Goal: Transaction & Acquisition: Purchase product/service

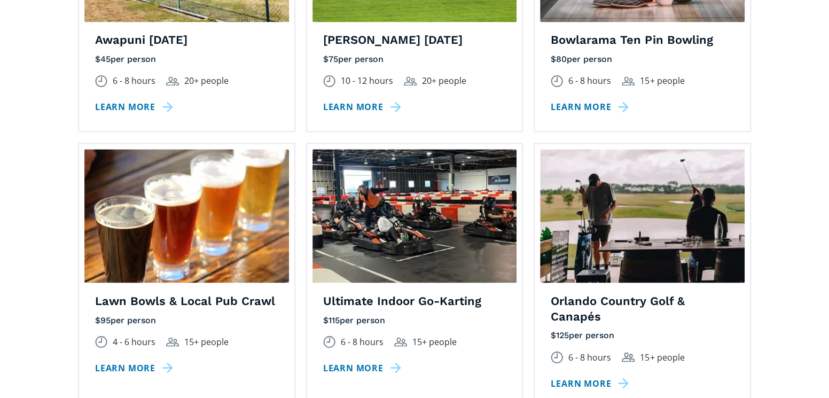
scroll to position [1015, 0]
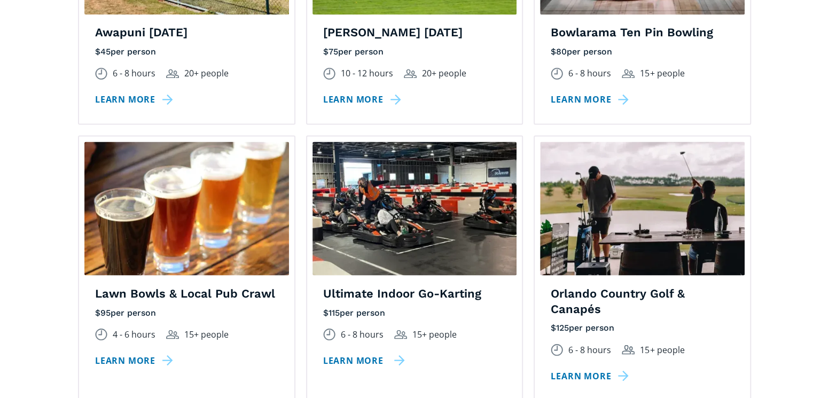
click at [352, 353] on link "Learn more" at bounding box center [364, 360] width 82 height 15
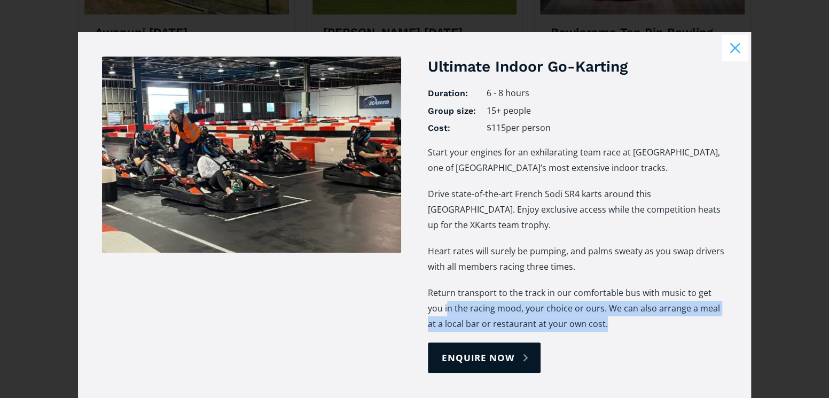
drag, startPoint x: 427, startPoint y: 308, endPoint x: 712, endPoint y: 321, distance: 284.5
click at [712, 321] on p "Return transport to the track in our comfortable bus with music to get you in t…" at bounding box center [577, 308] width 299 height 46
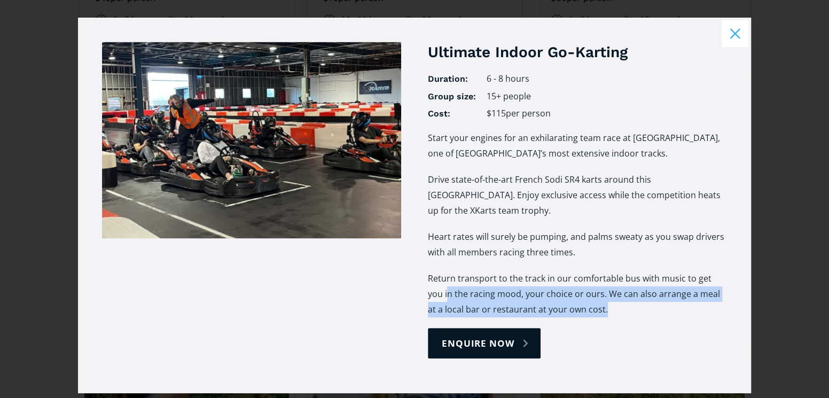
scroll to position [0, 0]
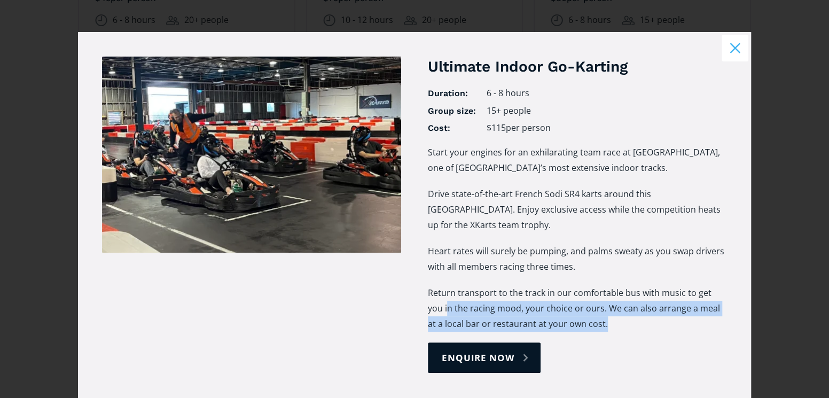
drag, startPoint x: 437, startPoint y: 196, endPoint x: 696, endPoint y: 272, distance: 270.0
click at [696, 272] on div "Start your engines for an exhilarating team race at XKarts, one of New Zealand’…" at bounding box center [577, 244] width 299 height 198
click at [737, 45] on button "Close modal" at bounding box center [735, 48] width 27 height 27
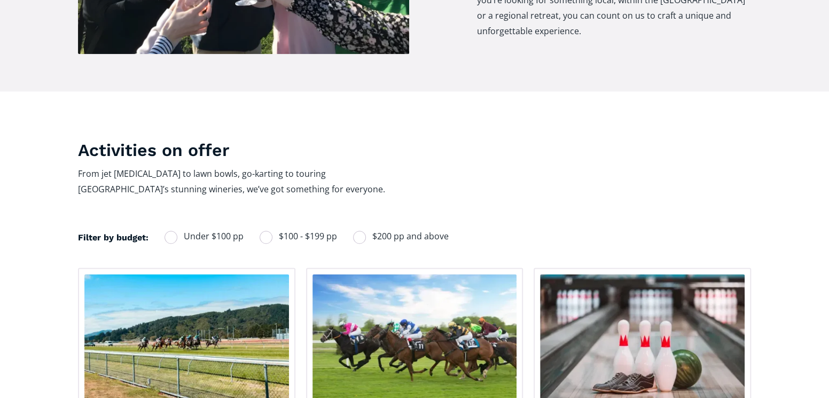
scroll to position [641, 0]
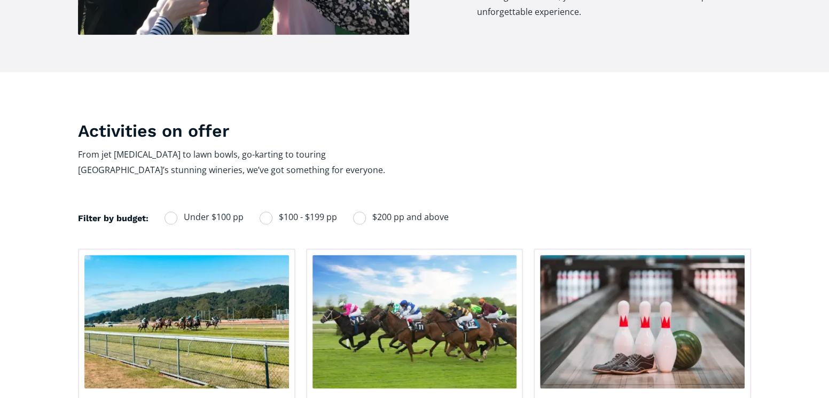
click at [170, 212] on div "Filters" at bounding box center [171, 218] width 13 height 13
click at [175, 214] on input "Under $100 pp" at bounding box center [178, 217] width 7 height 7
radio input "true"
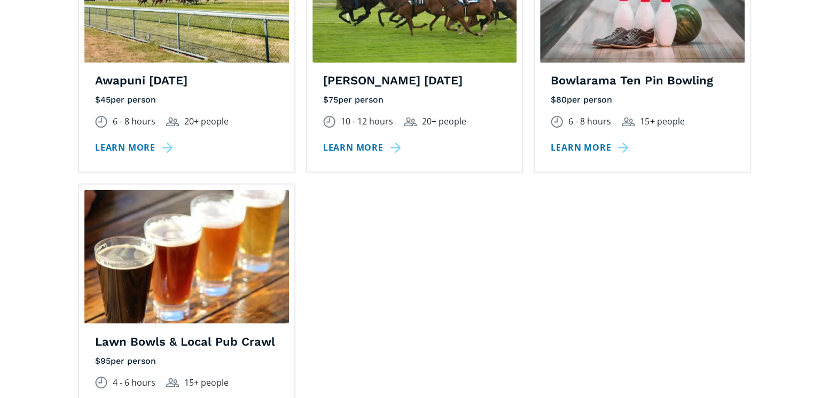
scroll to position [908, 0]
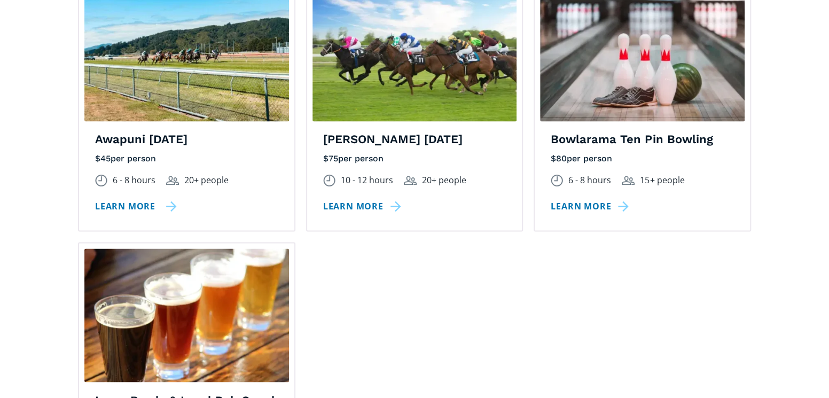
click at [120, 199] on link "Learn more" at bounding box center [136, 206] width 82 height 15
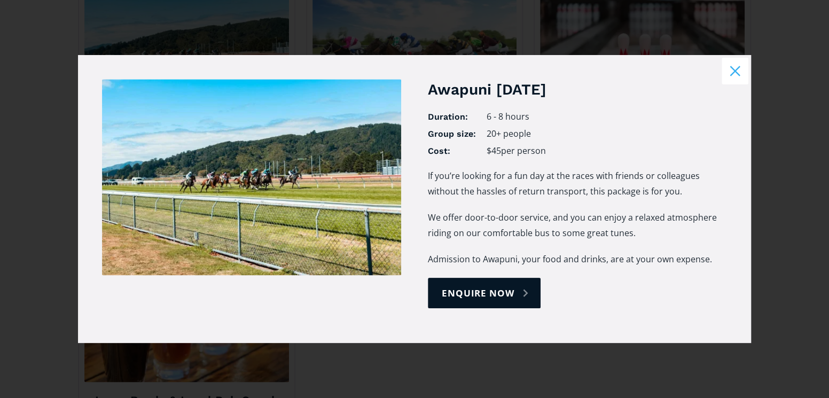
drag, startPoint x: 449, startPoint y: 219, endPoint x: 577, endPoint y: 214, distance: 127.8
click at [577, 214] on p "We offer door-to-door service, and you can enjoy a relaxed atmosphere riding on…" at bounding box center [577, 225] width 299 height 31
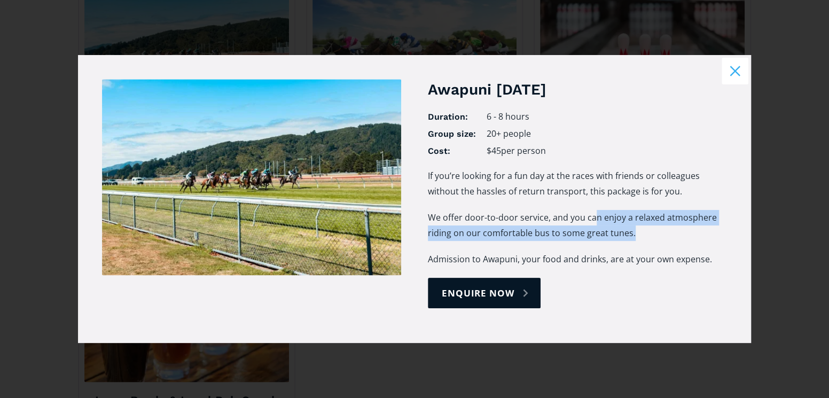
drag, startPoint x: 593, startPoint y: 223, endPoint x: 644, endPoint y: 238, distance: 52.8
click at [644, 238] on p "We offer door-to-door service, and you can enjoy a relaxed atmosphere riding on…" at bounding box center [577, 225] width 299 height 31
click at [503, 292] on link "enquire now" at bounding box center [484, 293] width 113 height 30
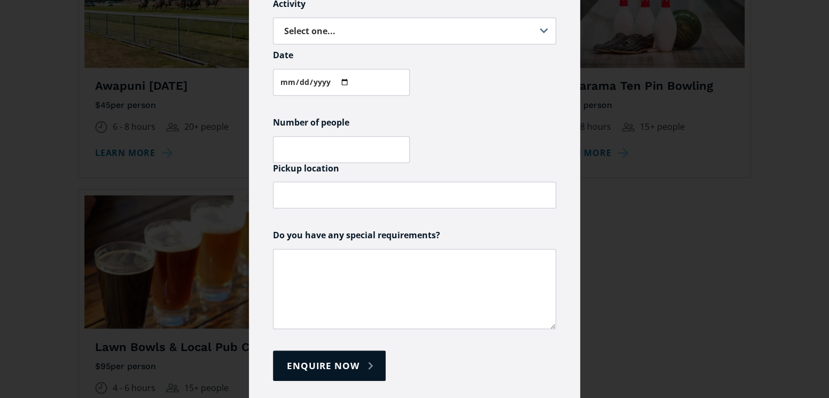
scroll to position [0, 0]
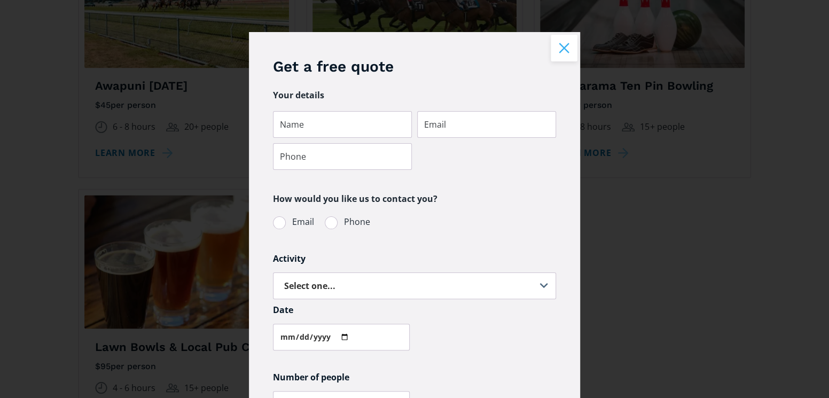
click at [560, 48] on button "Close modal" at bounding box center [564, 48] width 27 height 27
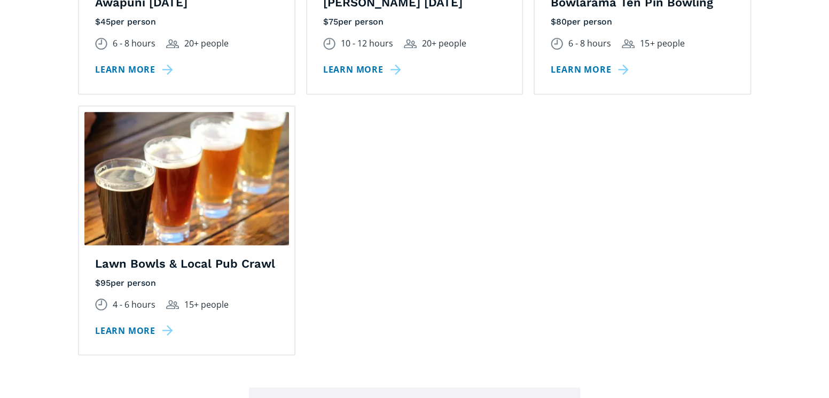
scroll to position [1122, 0]
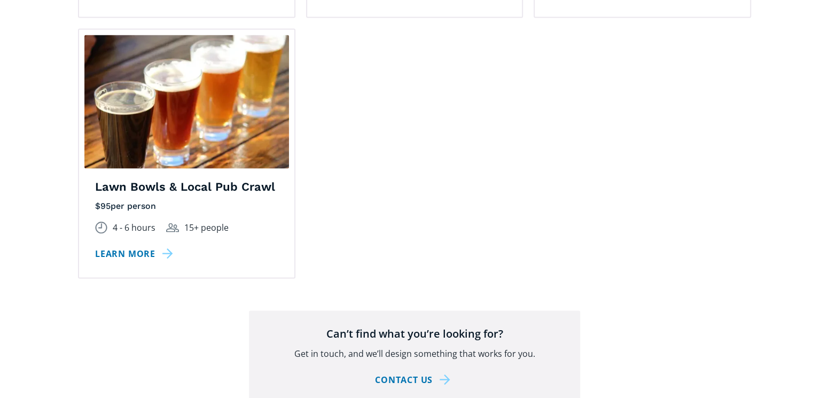
click at [116, 179] on h4 "Lawn Bowls & Local Pub Crawl" at bounding box center [186, 186] width 183 height 15
click at [109, 246] on link "Learn more" at bounding box center [136, 253] width 82 height 15
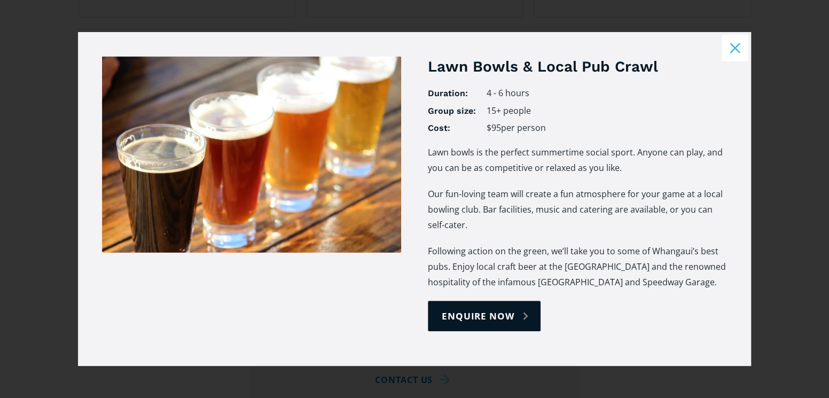
drag, startPoint x: 505, startPoint y: 204, endPoint x: 717, endPoint y: 231, distance: 213.8
click at [717, 231] on p "Our fun-loving team will create a fun atmosphere for your game at a local bowli…" at bounding box center [577, 209] width 299 height 46
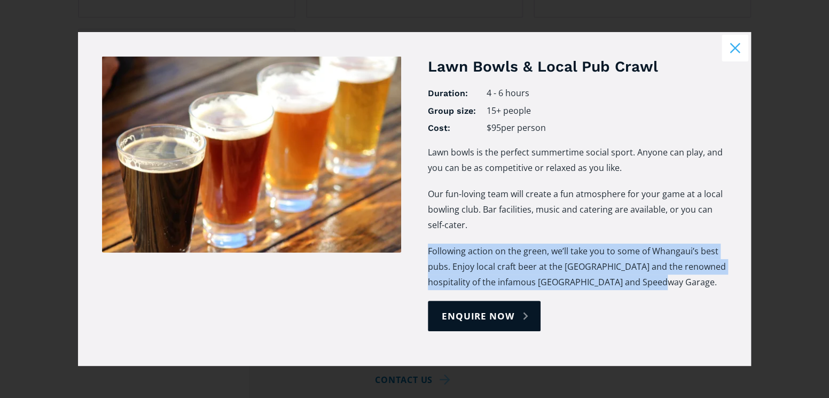
drag, startPoint x: 429, startPoint y: 252, endPoint x: 711, endPoint y: 292, distance: 284.3
click at [711, 292] on div "Lawn bowls is the perfect summertime social sport. Anyone can play, and you can…" at bounding box center [577, 223] width 299 height 156
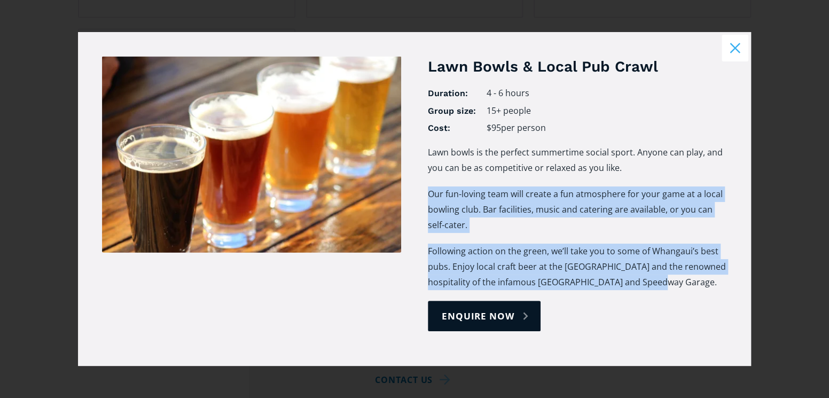
drag, startPoint x: 430, startPoint y: 193, endPoint x: 718, endPoint y: 282, distance: 301.8
click at [718, 282] on div "Lawn bowls is the perfect summertime social sport. Anyone can play, and you can…" at bounding box center [577, 223] width 299 height 156
click at [489, 310] on link "enquire now" at bounding box center [484, 316] width 113 height 30
select select "Lawn Bowls & Local Pub Crawl"
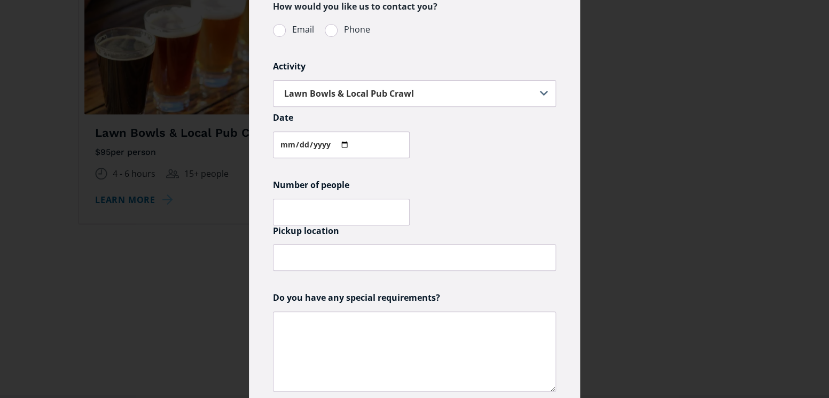
scroll to position [0, 0]
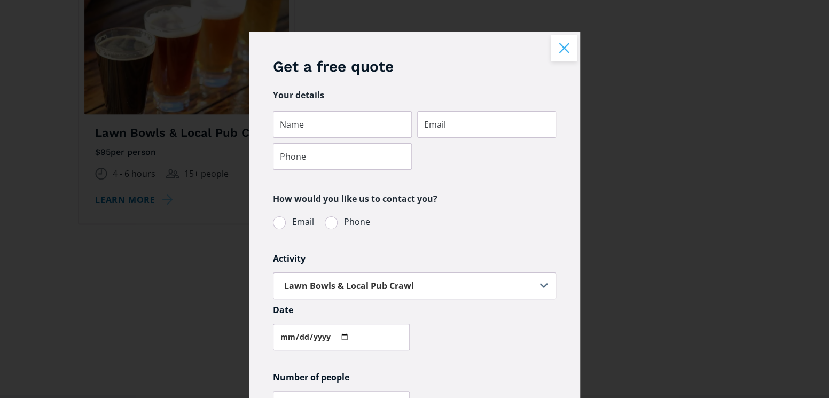
click at [566, 50] on button "Close modal" at bounding box center [564, 48] width 27 height 27
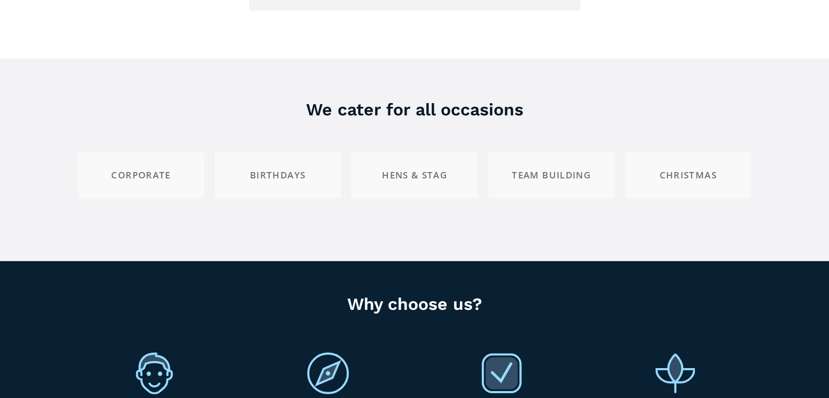
scroll to position [1389, 0]
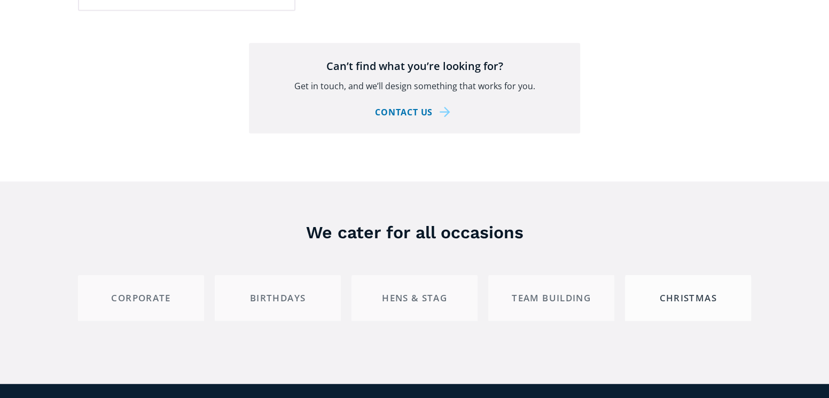
click at [689, 292] on div "Christmas" at bounding box center [688, 298] width 108 height 12
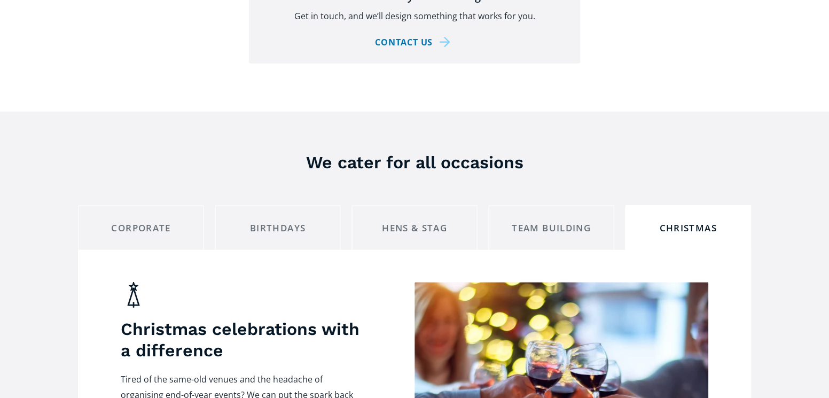
scroll to position [1442, 0]
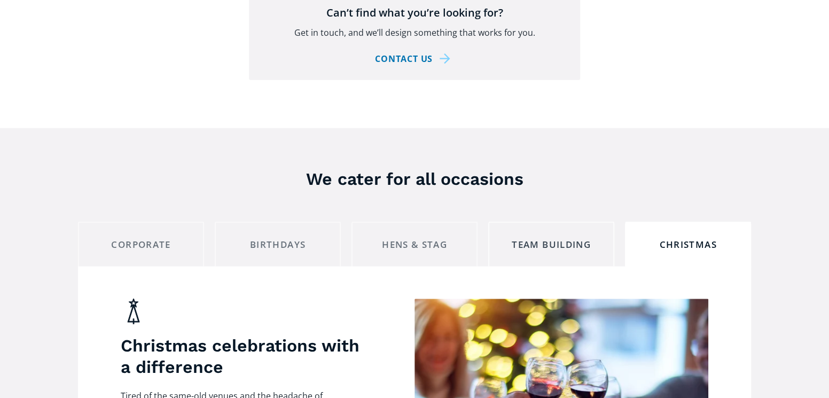
click at [561, 239] on div "Team building" at bounding box center [551, 245] width 108 height 12
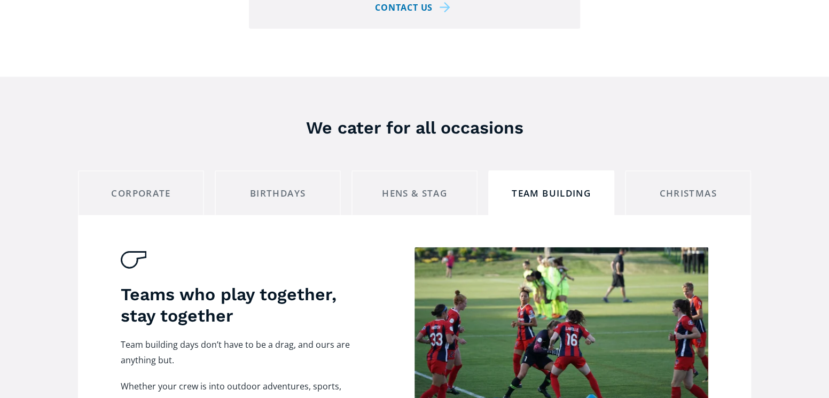
scroll to position [1389, 0]
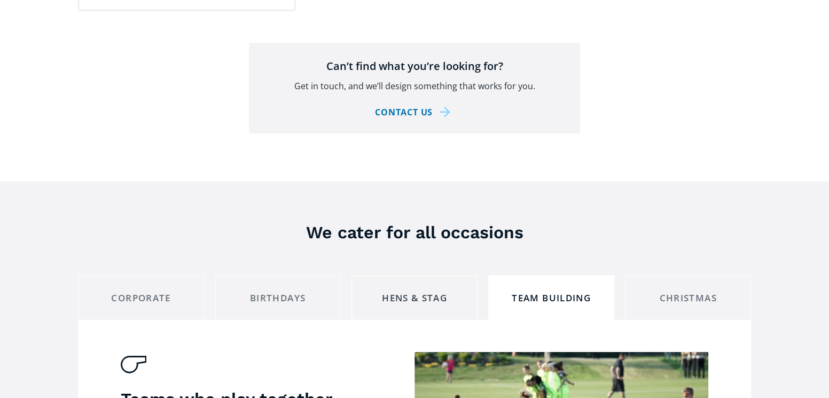
click at [408, 292] on div "Hens & Stag" at bounding box center [415, 298] width 108 height 12
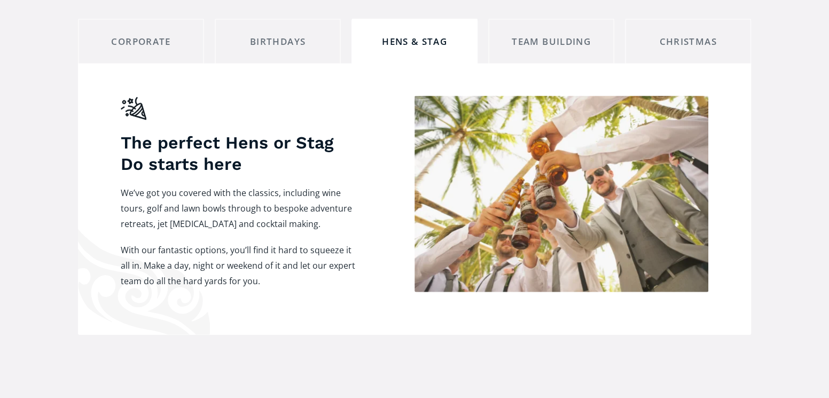
scroll to position [1603, 0]
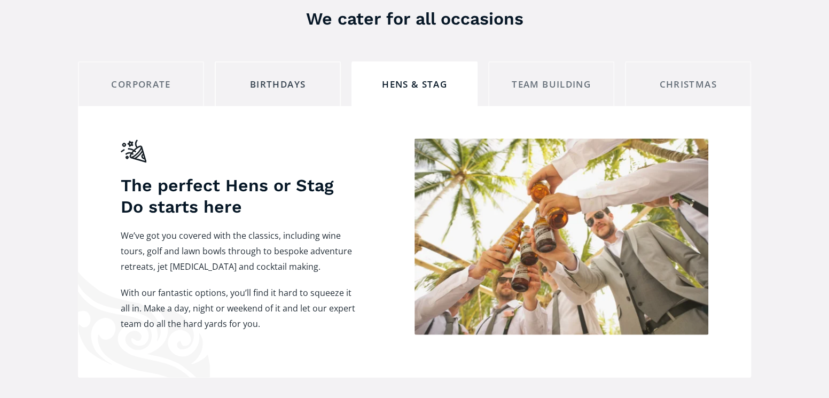
click at [264, 79] on div "Birthdays" at bounding box center [278, 85] width 108 height 12
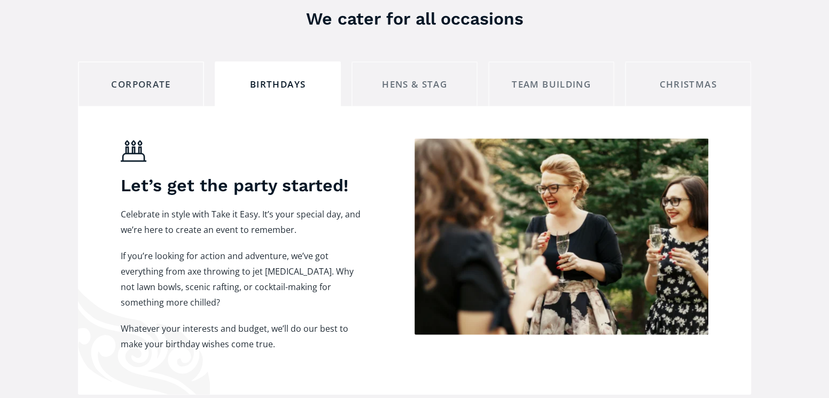
click at [125, 61] on link "Corporate" at bounding box center [141, 83] width 126 height 45
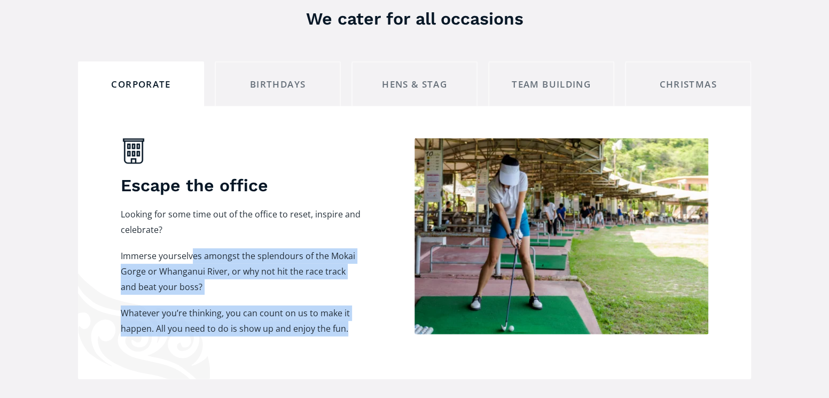
drag, startPoint x: 194, startPoint y: 235, endPoint x: 364, endPoint y: 308, distance: 185.0
click at [364, 308] on div "Escape the office Looking for some time out of the office to reset, inspire and…" at bounding box center [415, 237] width 588 height 198
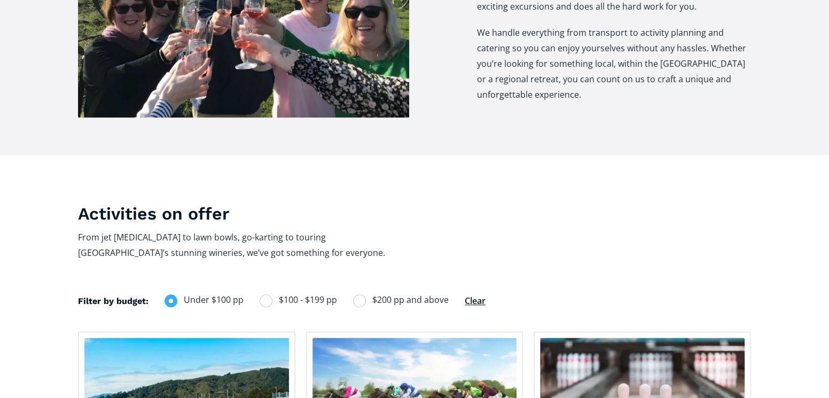
scroll to position [534, 0]
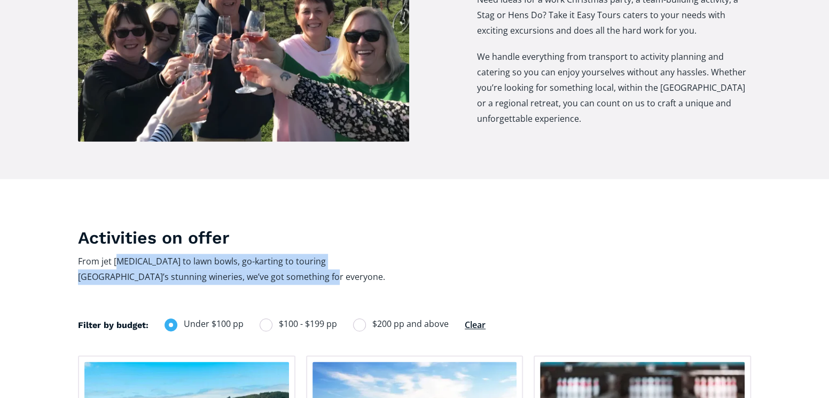
drag, startPoint x: 119, startPoint y: 238, endPoint x: 432, endPoint y: 255, distance: 313.5
click at [432, 255] on div "Activities on offer From jet boating to lawn bowls, go-karting to touring Marti…" at bounding box center [300, 261] width 445 height 68
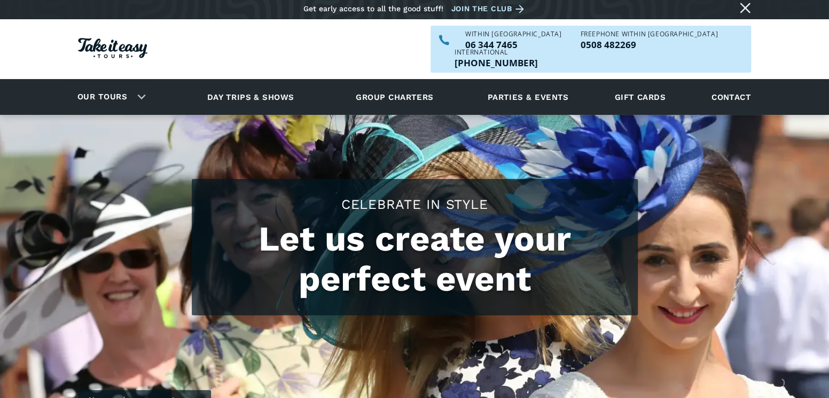
scroll to position [0, 0]
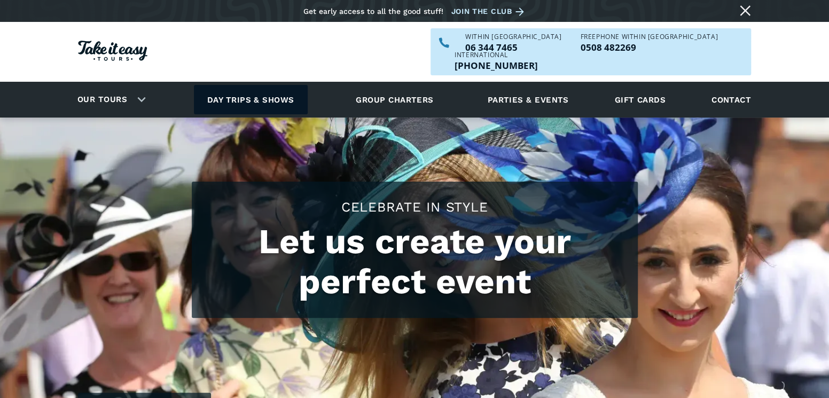
click at [248, 85] on link "Day trips & shows" at bounding box center [251, 99] width 114 height 29
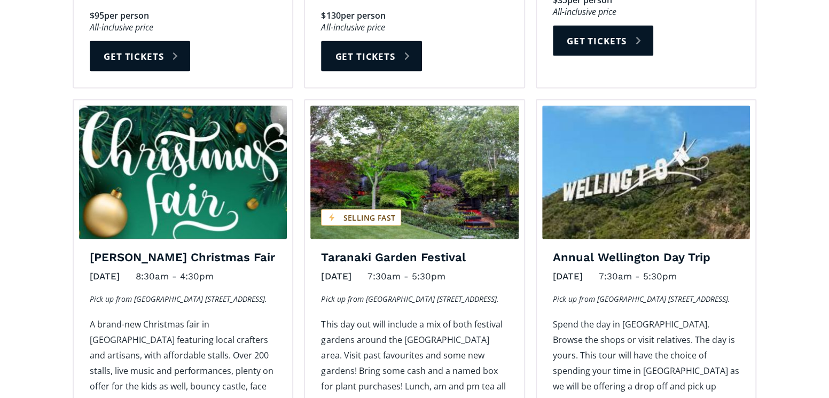
scroll to position [1175, 0]
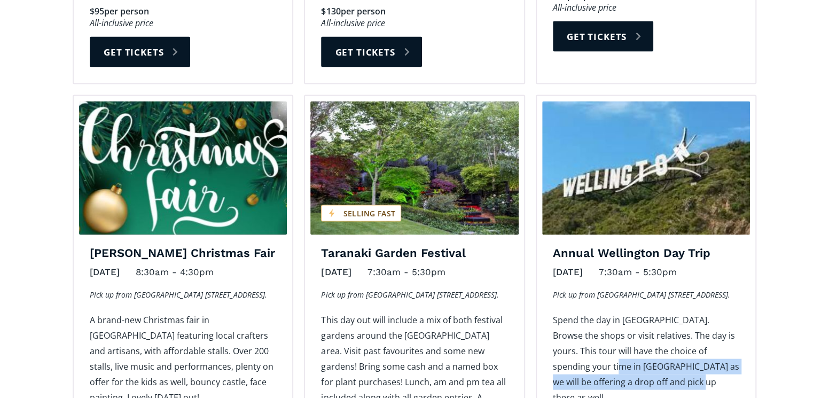
drag, startPoint x: 558, startPoint y: 335, endPoint x: 727, endPoint y: 347, distance: 168.7
click at [727, 347] on p "Spend the day in Wellington. Browse the shops or visit relatives. The day is yo…" at bounding box center [646, 359] width 186 height 93
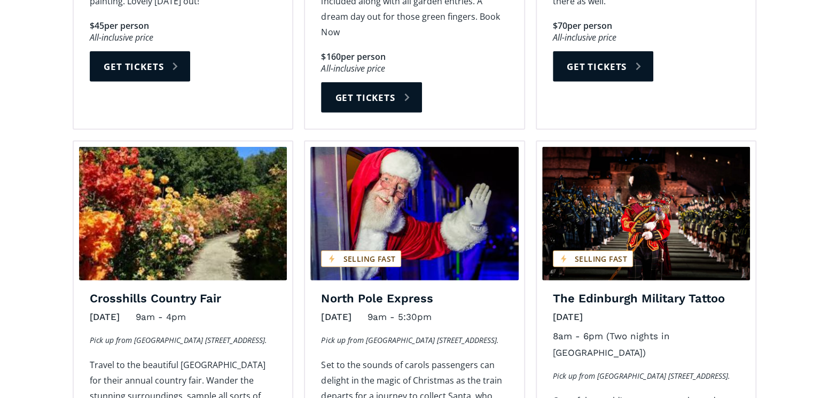
scroll to position [1603, 0]
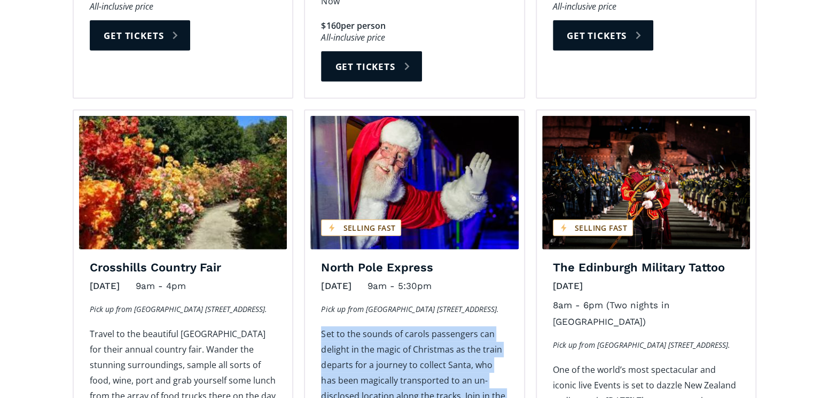
drag, startPoint x: 319, startPoint y: 282, endPoint x: 513, endPoint y: 373, distance: 214.6
click at [513, 373] on div "North Pole Express December 20, 2025 9am - 5:30pm Pick up from Wanganui Racecou…" at bounding box center [414, 392] width 219 height 264
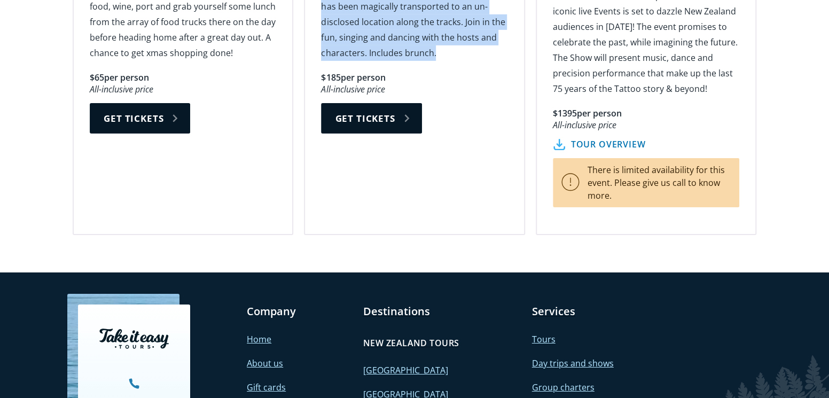
scroll to position [2030, 0]
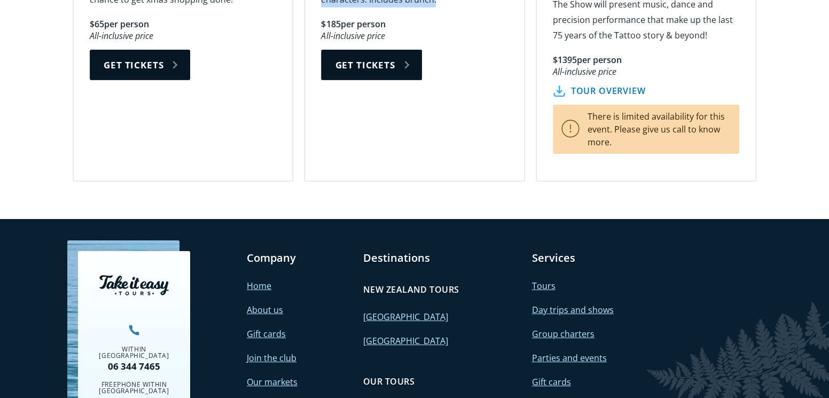
click at [380, 311] on link "[GEOGRAPHIC_DATA]" at bounding box center [405, 317] width 85 height 12
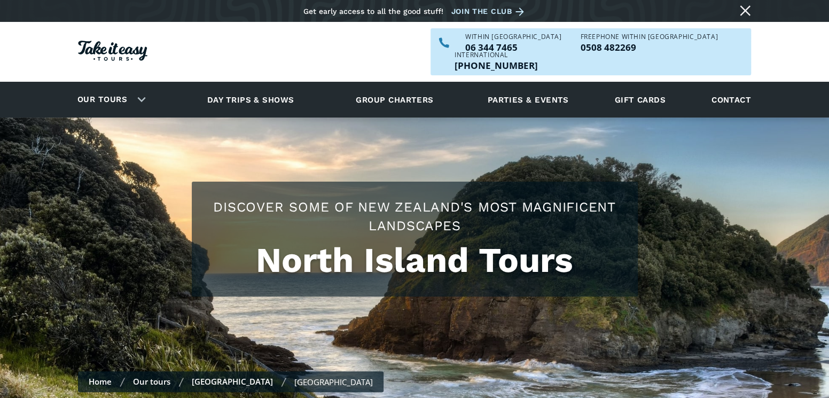
checkbox input "true"
click at [533, 85] on link "Parties & events" at bounding box center [528, 99] width 92 height 29
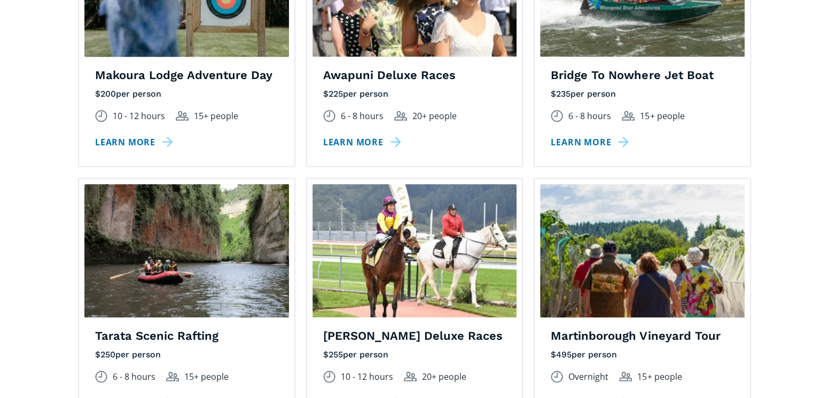
scroll to position [1549, 0]
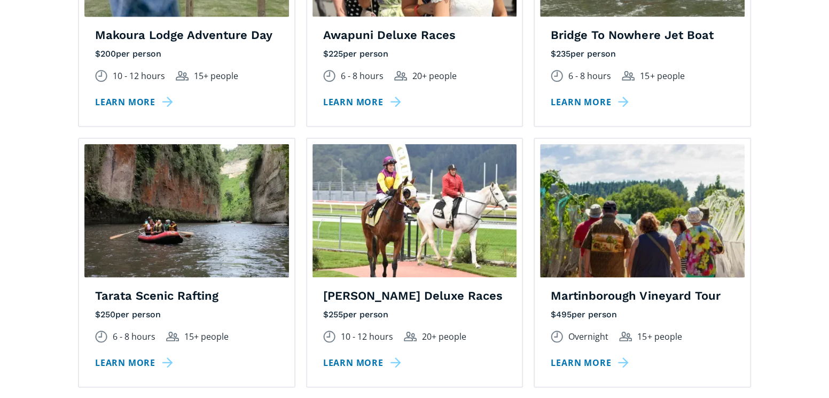
click at [134, 355] on link "Learn more" at bounding box center [136, 362] width 82 height 15
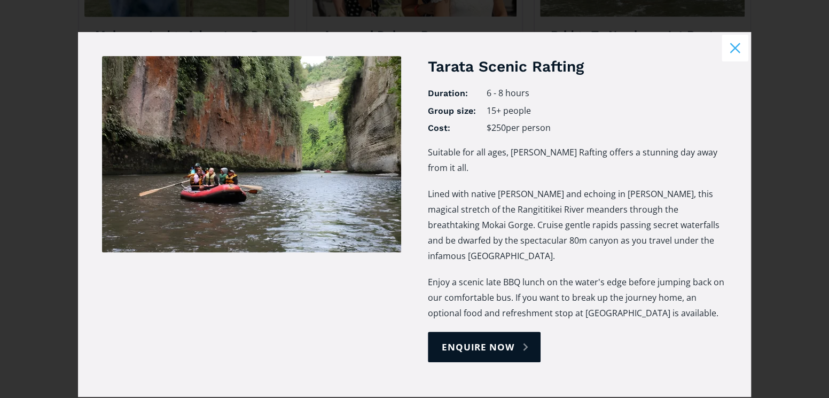
drag, startPoint x: 442, startPoint y: 201, endPoint x: 712, endPoint y: 318, distance: 293.9
click at [712, 318] on div "Suitable for all ages, Tarata Scenic Rafting offers a stunning day away from it…" at bounding box center [577, 238] width 299 height 187
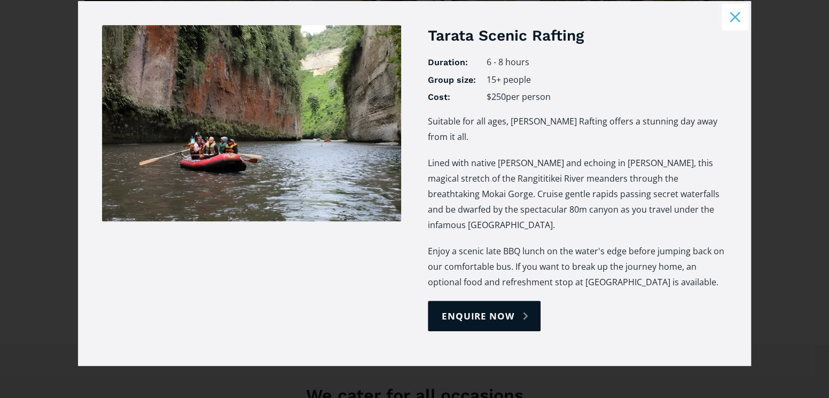
scroll to position [0, 0]
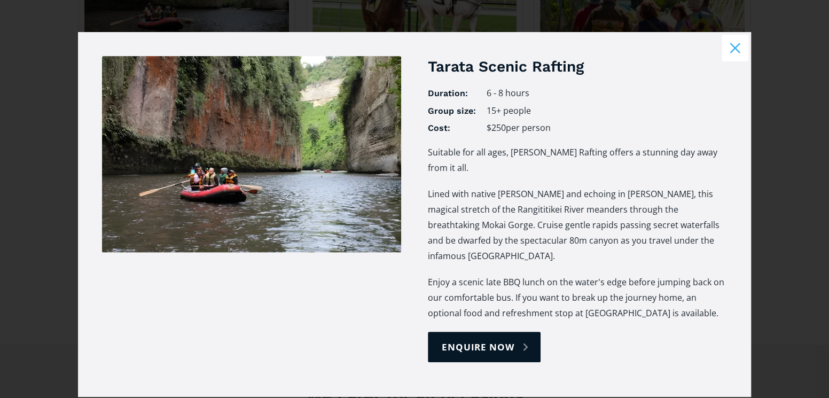
click at [625, 104] on div "Duration: 6 - 8 hours Group size: 15+ people Cost: $ 250 per person excluding G…" at bounding box center [577, 111] width 299 height 46
click at [729, 49] on button "Close modal" at bounding box center [735, 48] width 27 height 27
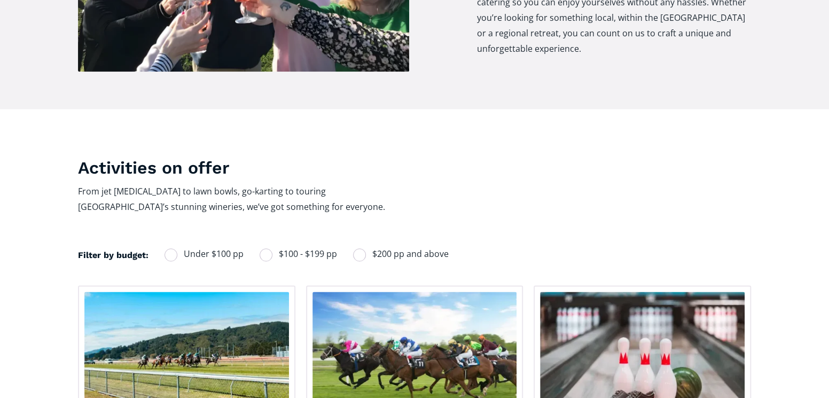
scroll to position [588, 0]
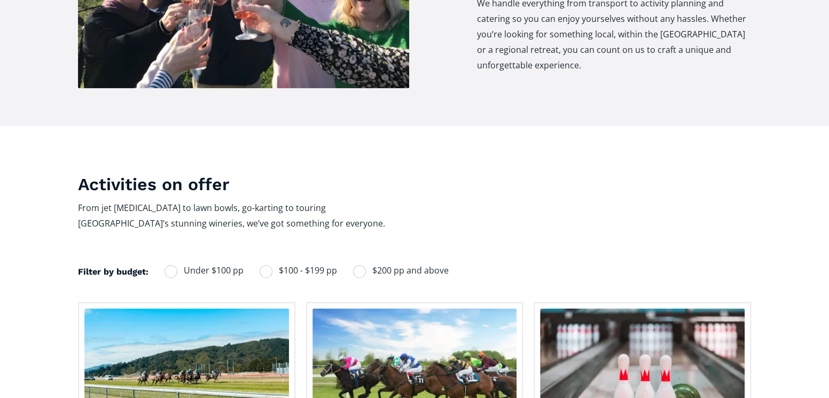
click at [433, 263] on span "$200 pp and above" at bounding box center [410, 270] width 76 height 14
click at [371, 267] on input "$200 pp and above" at bounding box center [367, 270] width 7 height 7
radio input "true"
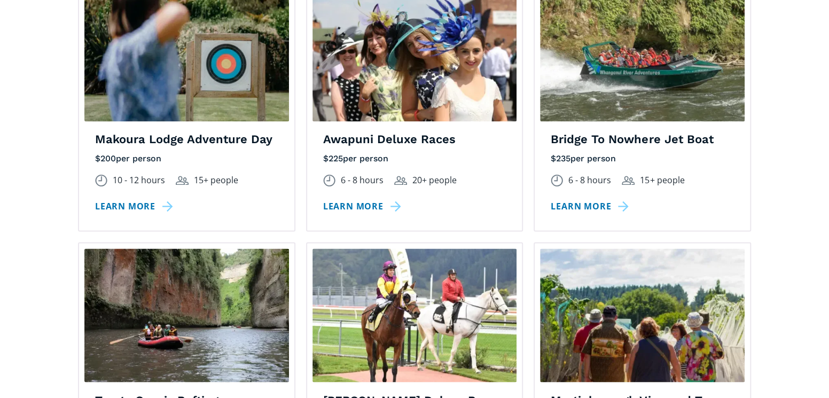
scroll to position [908, 0]
click at [596, 132] on h4 "Bridge To Nowhere Jet Boat" at bounding box center [642, 139] width 183 height 15
click at [639, 73] on img at bounding box center [642, 55] width 205 height 134
click at [586, 199] on link "Learn more" at bounding box center [592, 206] width 82 height 15
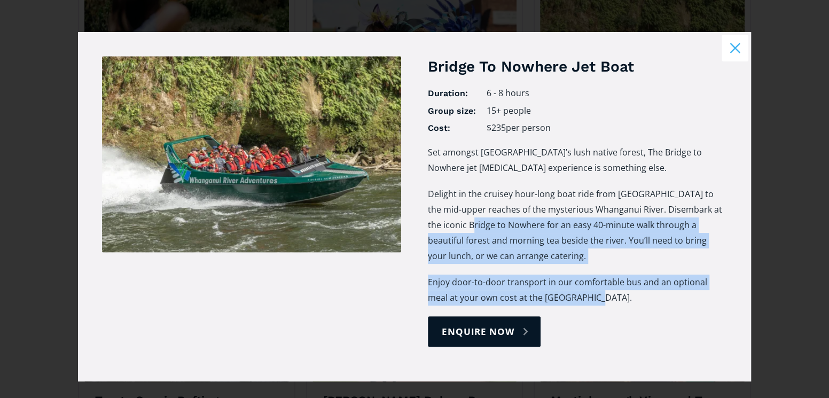
drag, startPoint x: 435, startPoint y: 227, endPoint x: 710, endPoint y: 304, distance: 285.7
click at [710, 304] on div "Set amongst Whanganui National Park’s lush native forest, The Bridge to Nowhere…" at bounding box center [577, 230] width 299 height 171
click at [729, 47] on button "Close modal" at bounding box center [735, 48] width 27 height 27
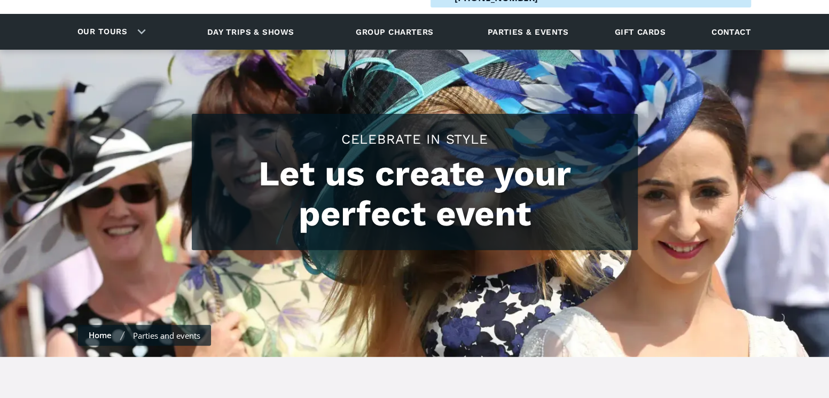
scroll to position [0, 0]
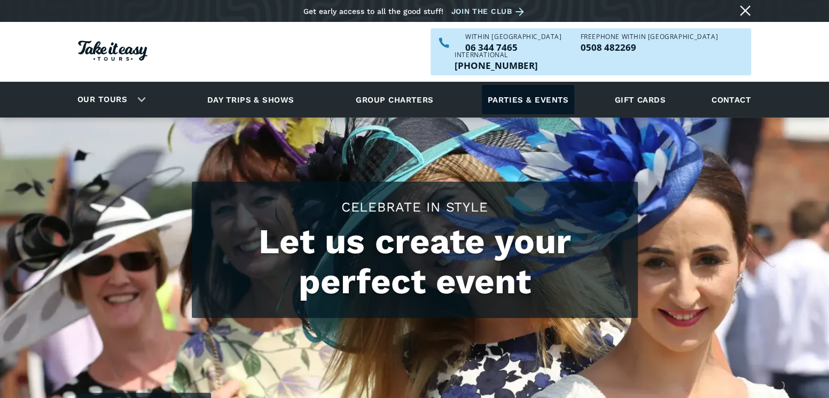
click at [550, 85] on link "Parties & events" at bounding box center [528, 99] width 92 height 29
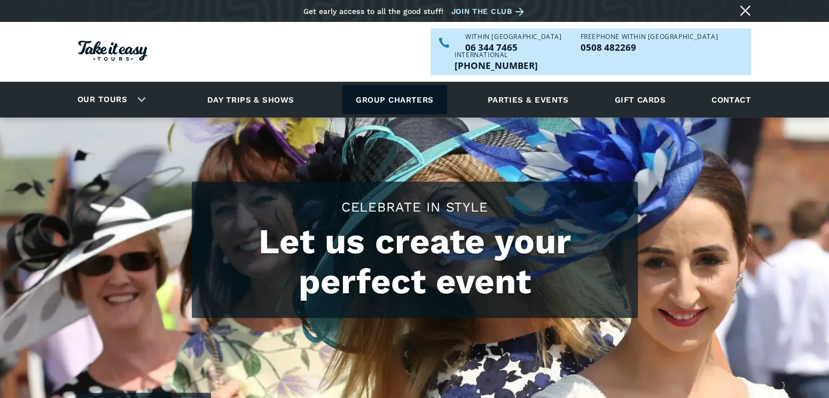
click at [378, 85] on link "Group charters" at bounding box center [394, 99] width 104 height 29
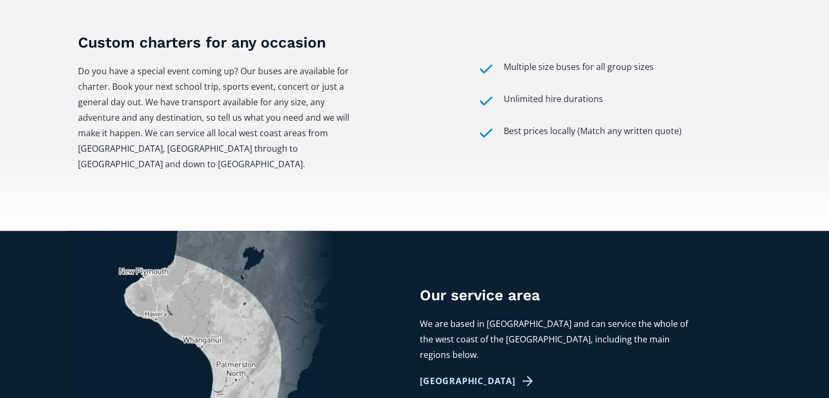
scroll to position [427, 0]
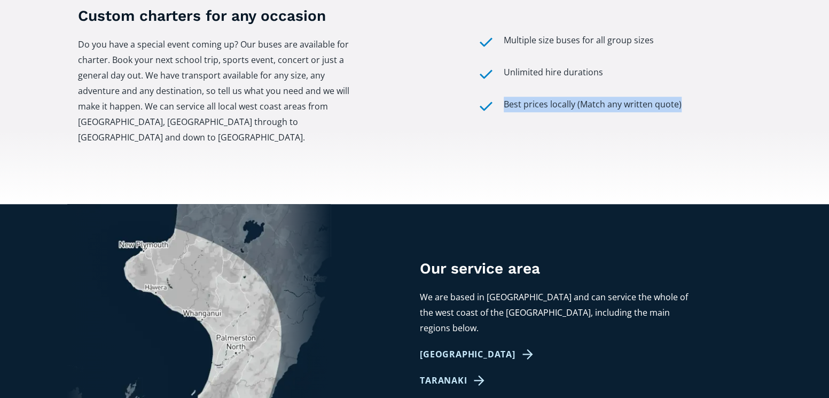
drag, startPoint x: 505, startPoint y: 85, endPoint x: 715, endPoint y: 91, distance: 210.6
click at [715, 97] on div "Best prices locally (Match any written quote)" at bounding box center [614, 106] width 274 height 19
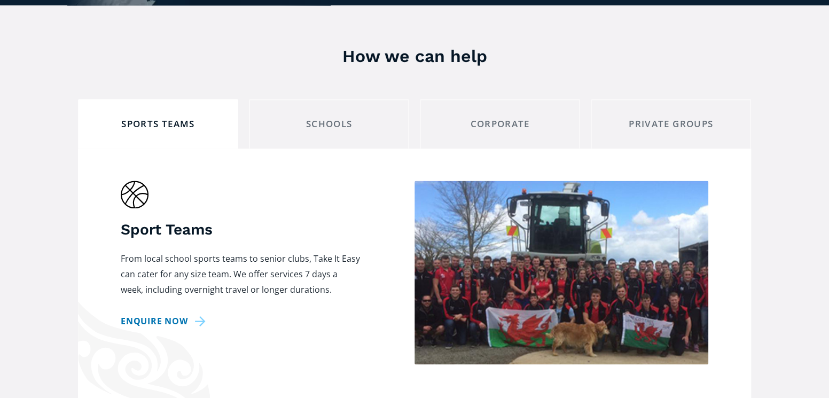
scroll to position [908, 0]
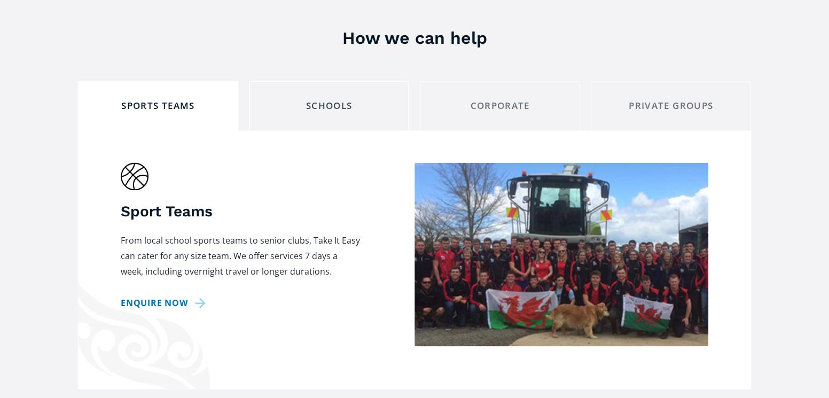
click at [318, 98] on div "schools" at bounding box center [329, 106] width 142 height 17
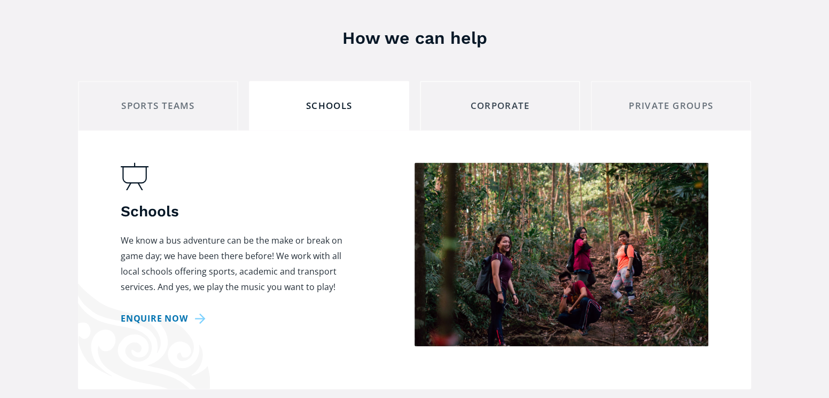
click at [490, 98] on div "corporate" at bounding box center [500, 106] width 142 height 17
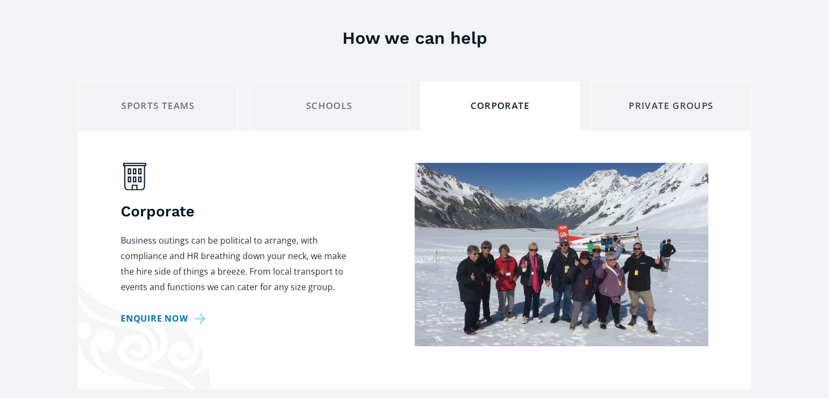
click at [695, 81] on link "private groups" at bounding box center [671, 106] width 160 height 50
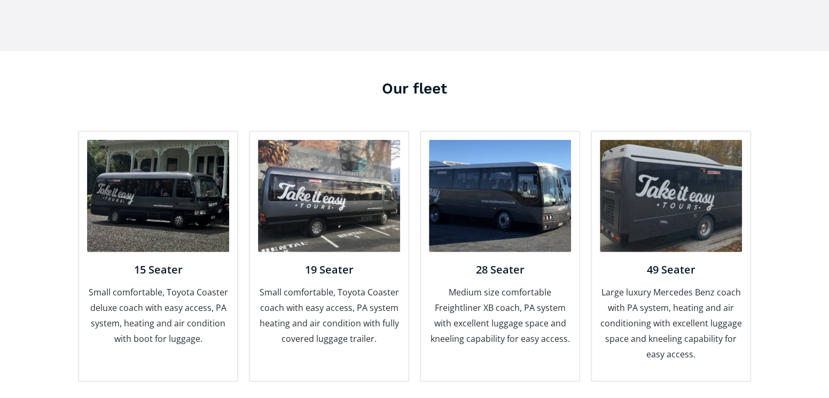
scroll to position [1336, 0]
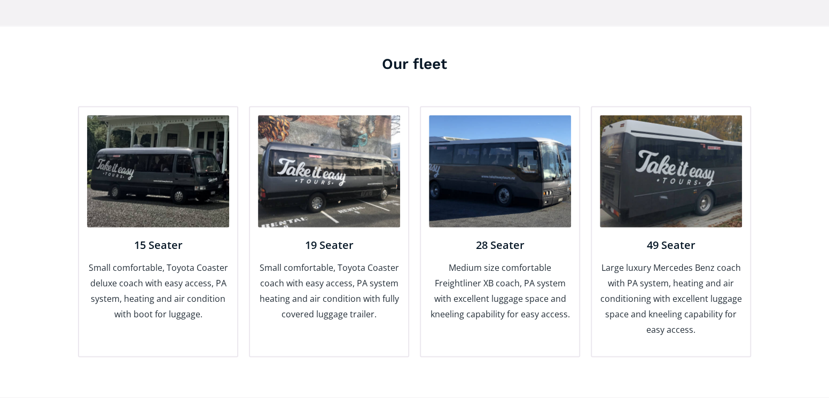
click at [672, 162] on img at bounding box center [671, 171] width 142 height 112
click at [678, 238] on h4 "49 Seater" at bounding box center [671, 245] width 142 height 14
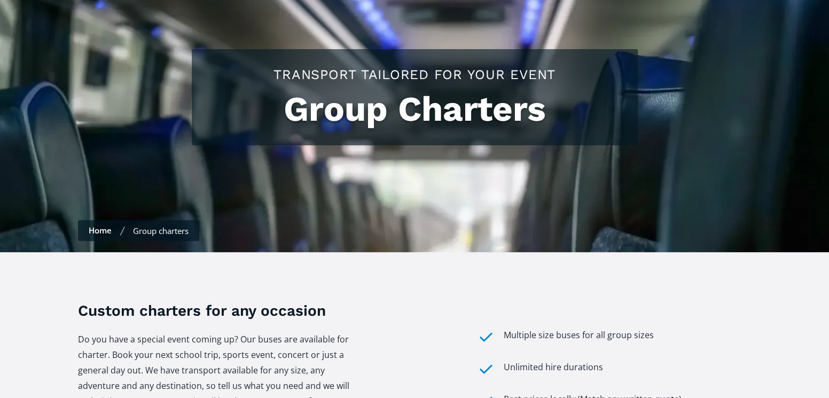
scroll to position [0, 0]
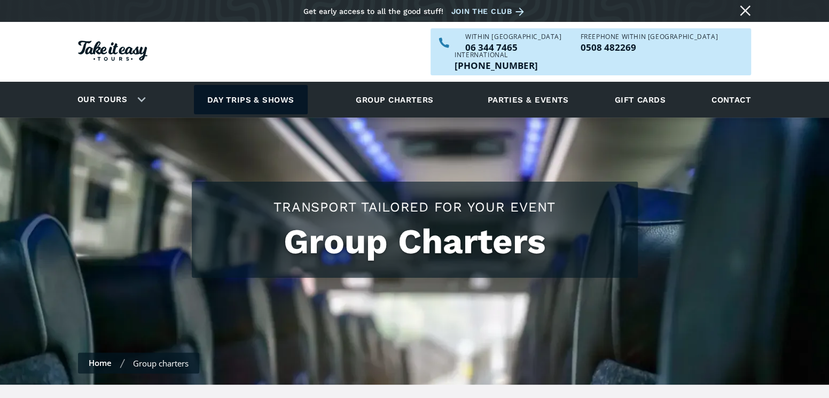
click at [252, 85] on link "Day trips & shows" at bounding box center [251, 99] width 114 height 29
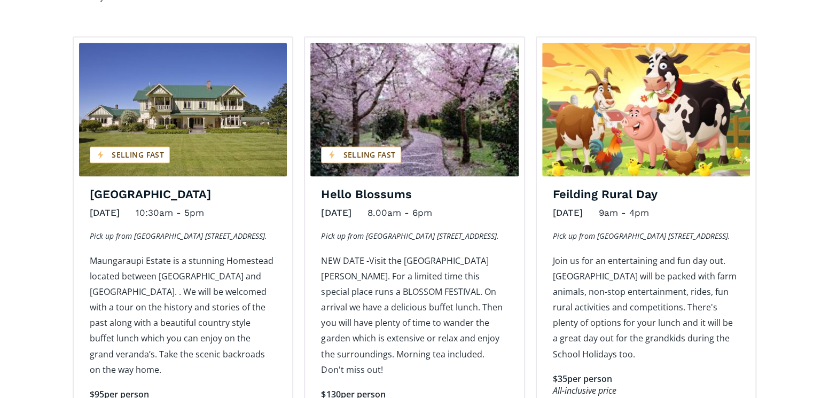
scroll to position [801, 0]
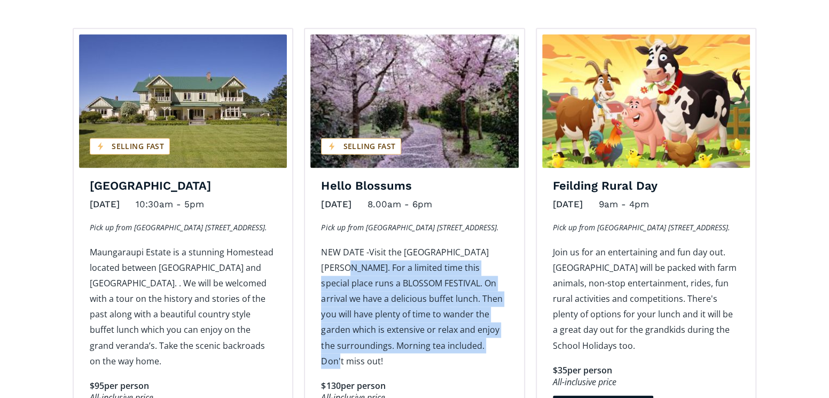
drag, startPoint x: 323, startPoint y: 250, endPoint x: 464, endPoint y: 325, distance: 160.4
click at [464, 325] on p "NEW DATE -Visit the [GEOGRAPHIC_DATA][PERSON_NAME]. For a limited time this spe…" at bounding box center [414, 307] width 186 height 124
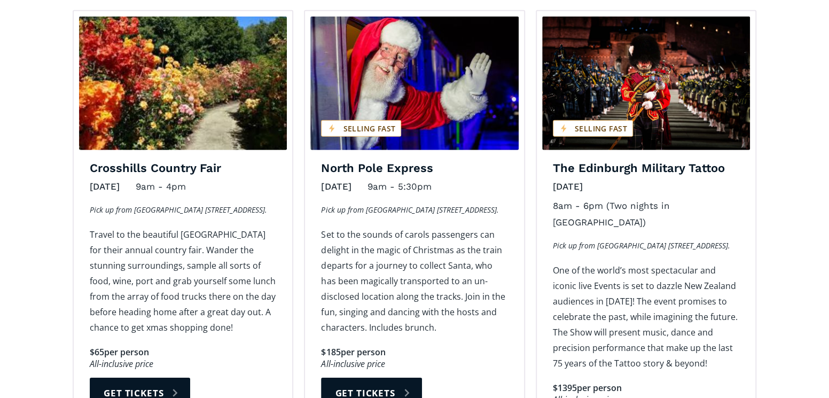
scroll to position [1710, 0]
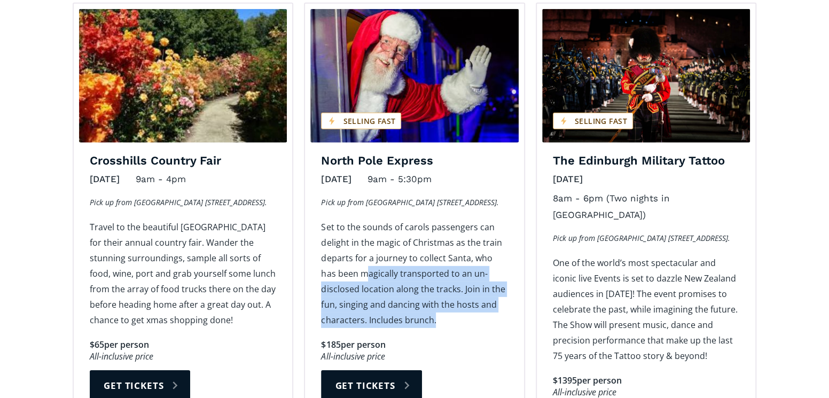
drag, startPoint x: 347, startPoint y: 225, endPoint x: 483, endPoint y: 266, distance: 141.8
click at [483, 266] on p "Set to the sounds of carols passengers can delight in the magic of Christmas as…" at bounding box center [414, 274] width 186 height 108
click at [457, 58] on img "Day trips and shows on sale" at bounding box center [414, 76] width 208 height 134
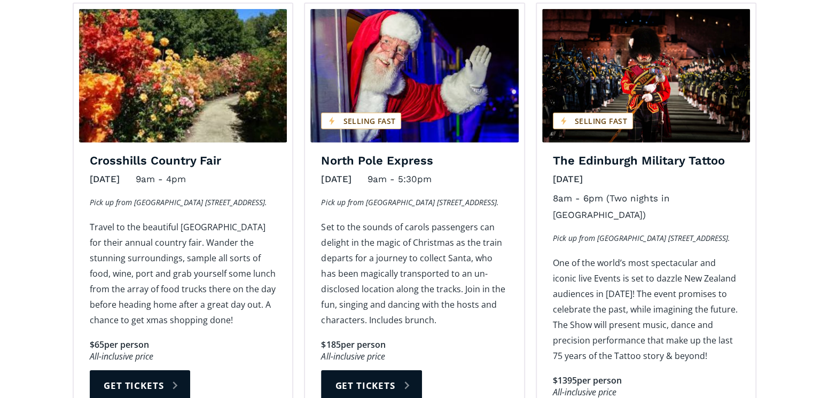
click at [359, 153] on h4 "North Pole Express" at bounding box center [414, 160] width 186 height 15
click at [384, 339] on div "$185 per person All-inclusive price tour overview Get tickets There is limited …" at bounding box center [414, 370] width 186 height 62
click at [374, 370] on link "Get tickets" at bounding box center [371, 385] width 100 height 30
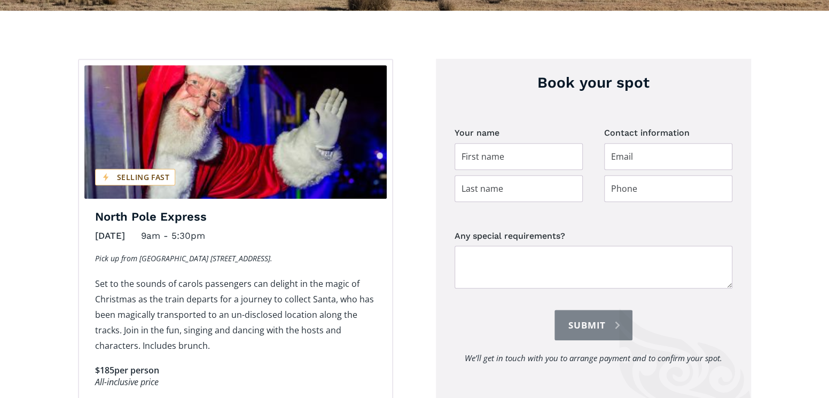
scroll to position [374, 0]
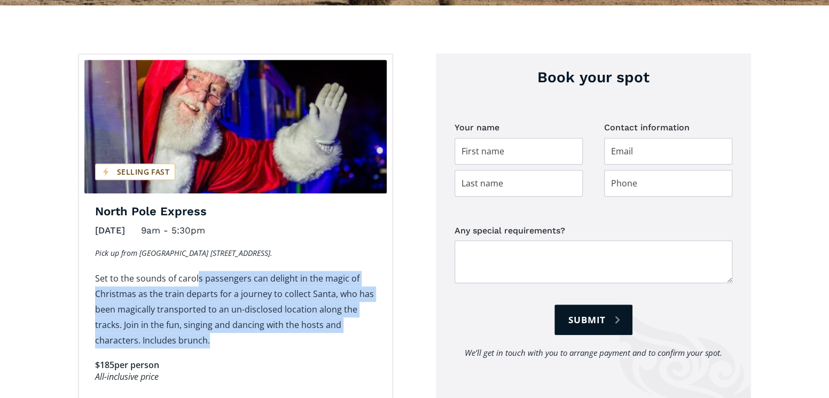
drag, startPoint x: 196, startPoint y: 261, endPoint x: 341, endPoint y: 321, distance: 156.7
click at [341, 321] on p "Set to the sounds of carols passengers can delight in the magic of Christmas as…" at bounding box center [235, 309] width 281 height 77
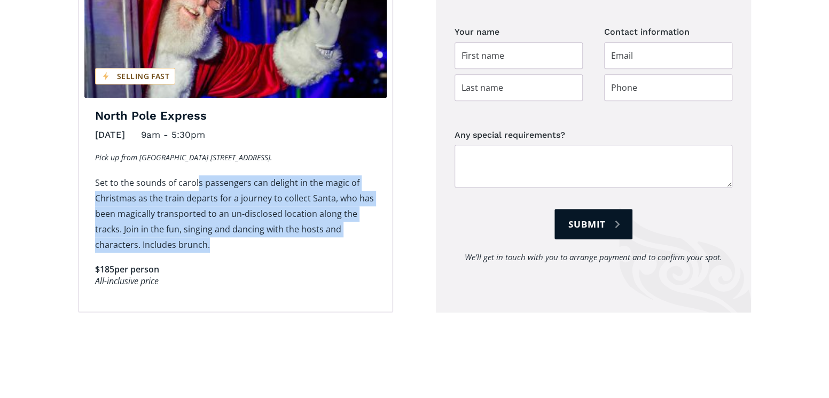
scroll to position [481, 0]
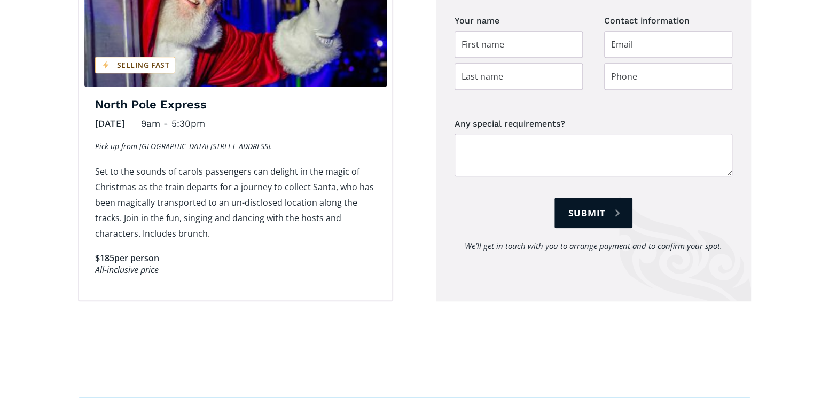
click at [129, 264] on div "All-inclusive price" at bounding box center [235, 269] width 281 height 11
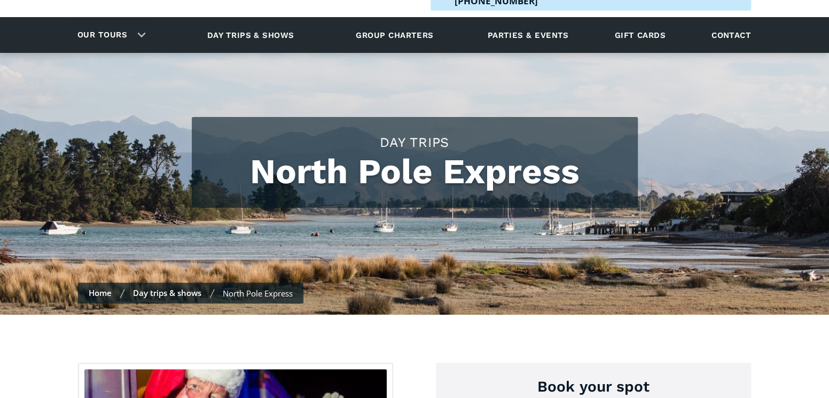
scroll to position [0, 0]
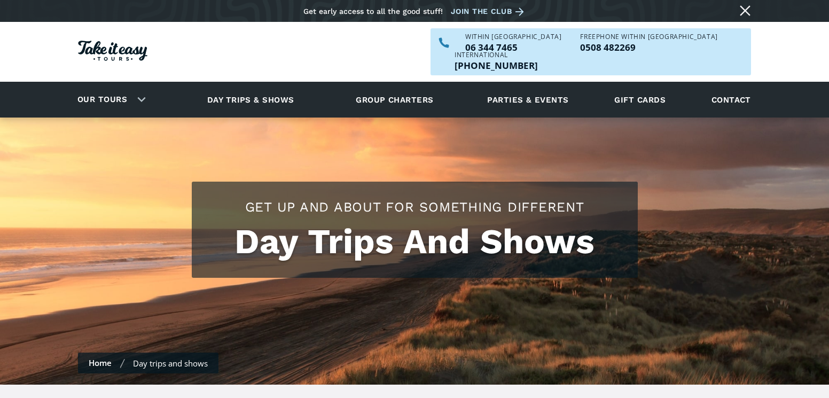
scroll to position [1710, 0]
